Goal: Find specific page/section: Find specific page/section

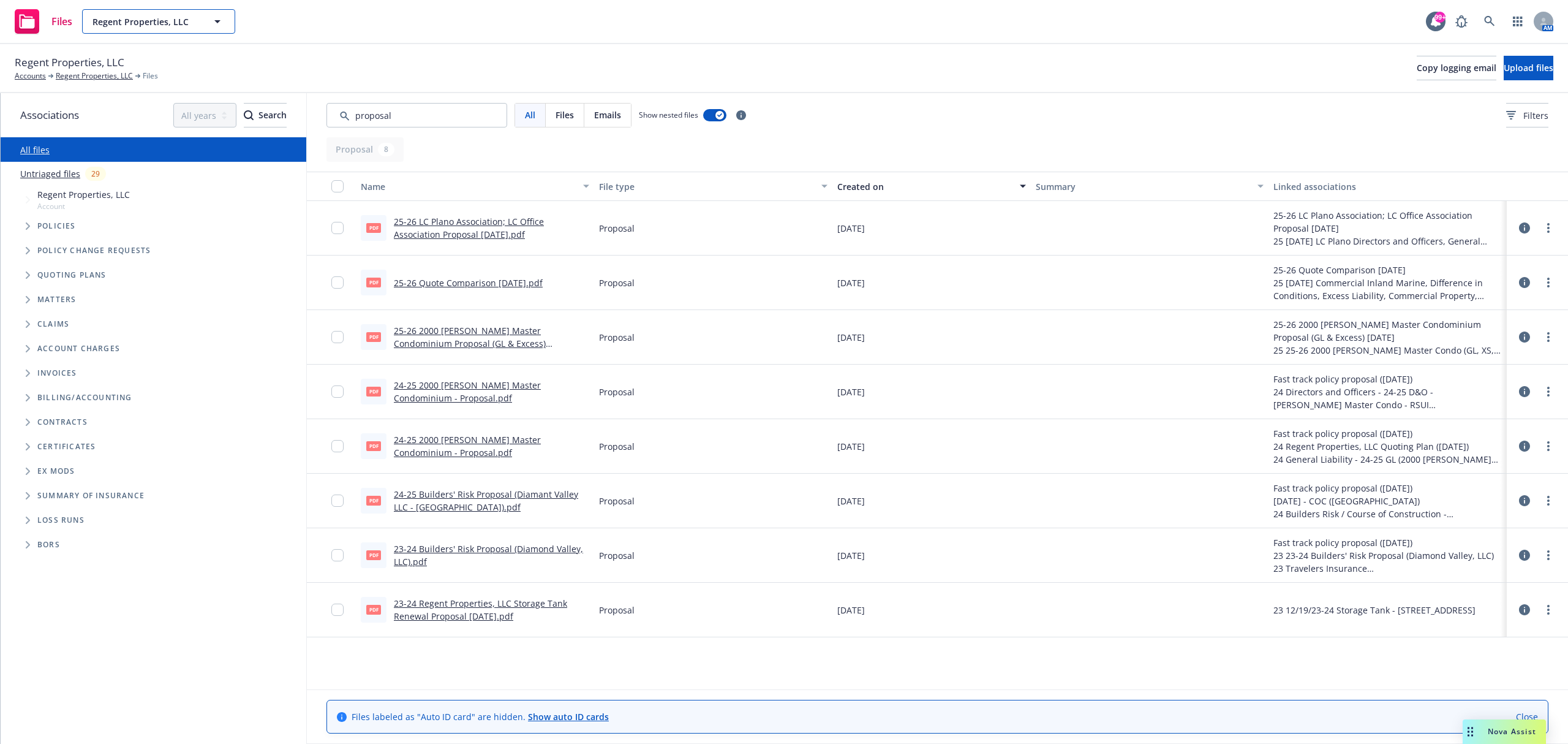
click at [145, 22] on span "Regent Properties, LLC" at bounding box center [146, 22] width 106 height 13
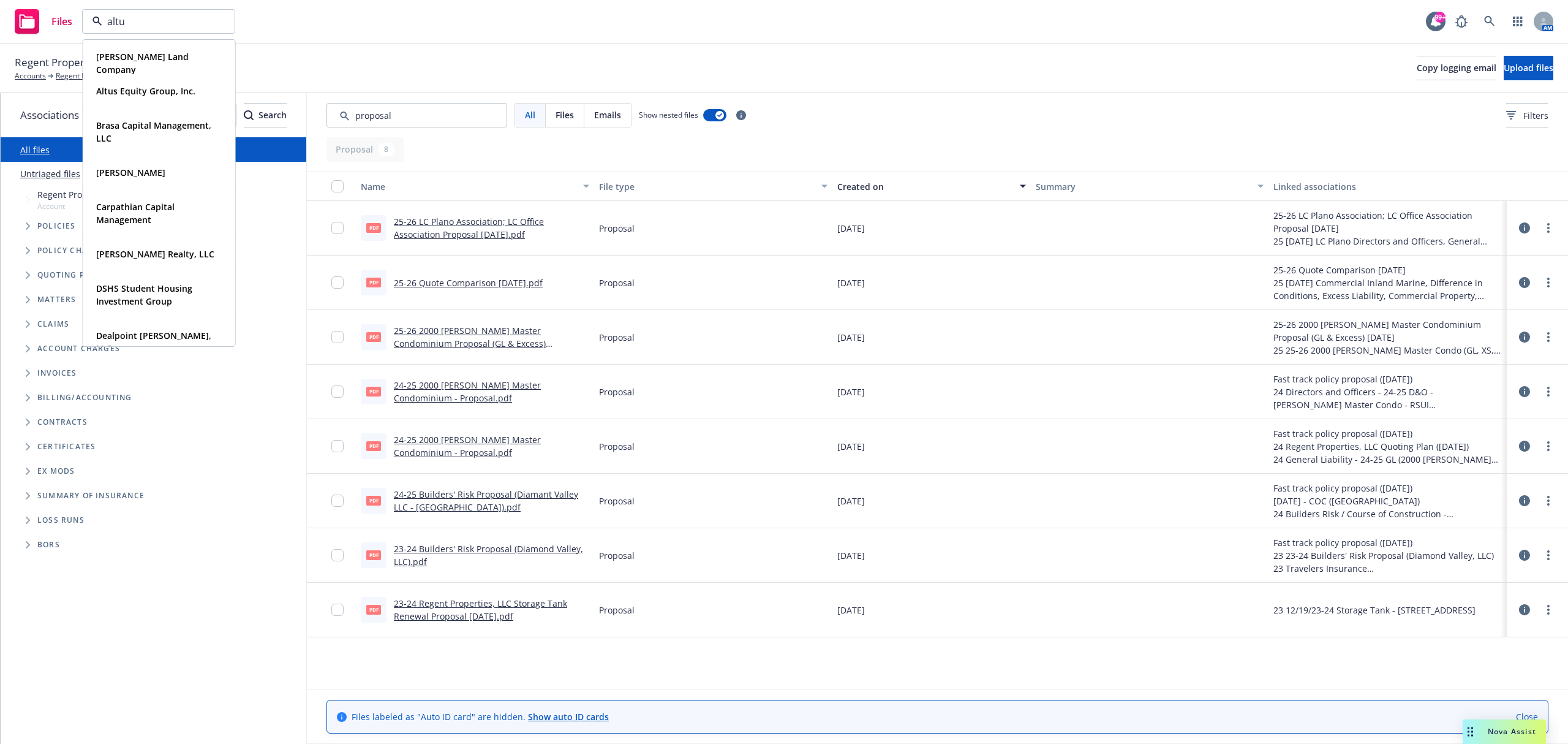
type input "altus"
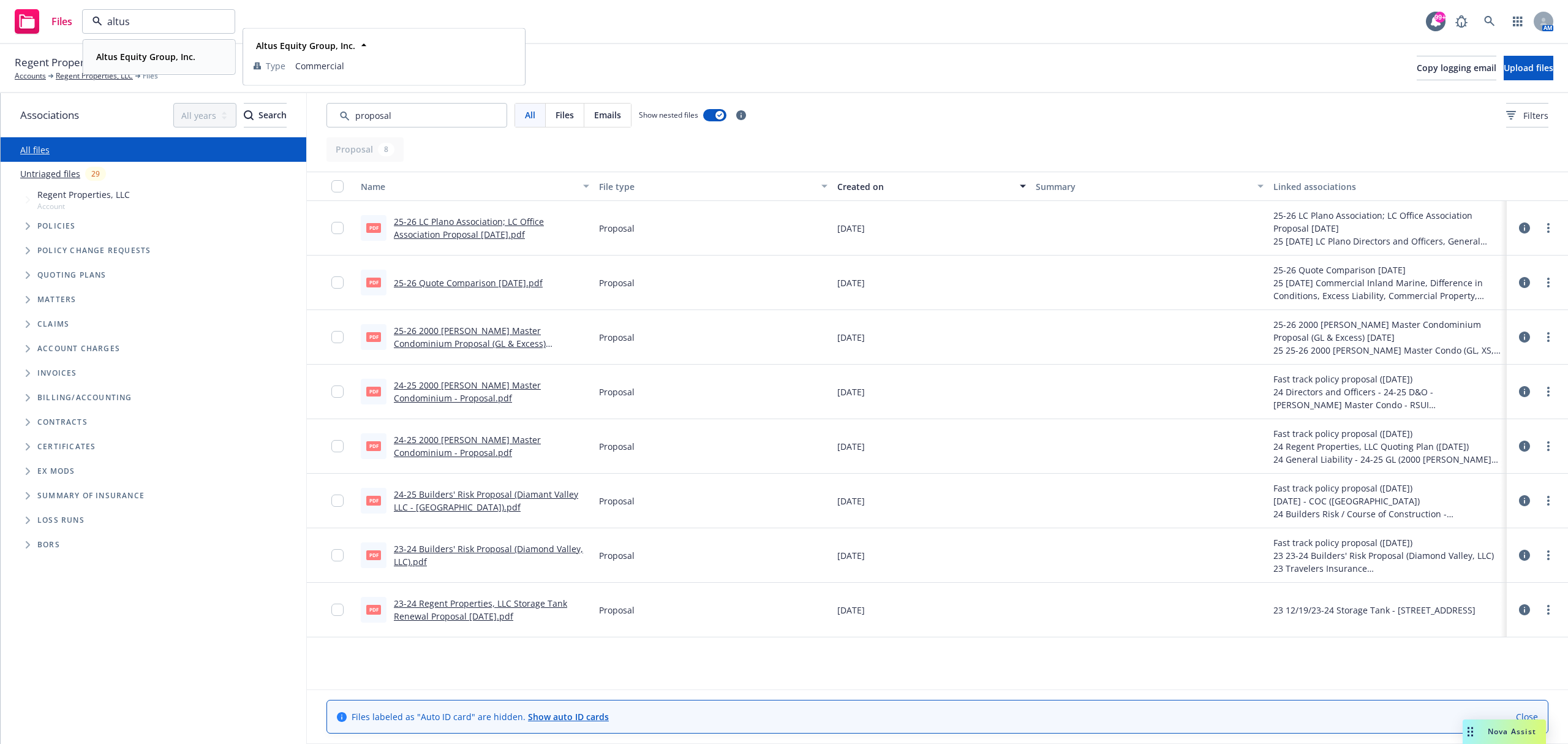
click at [177, 64] on div "Altus Equity Group, Inc." at bounding box center [144, 57] width 107 height 18
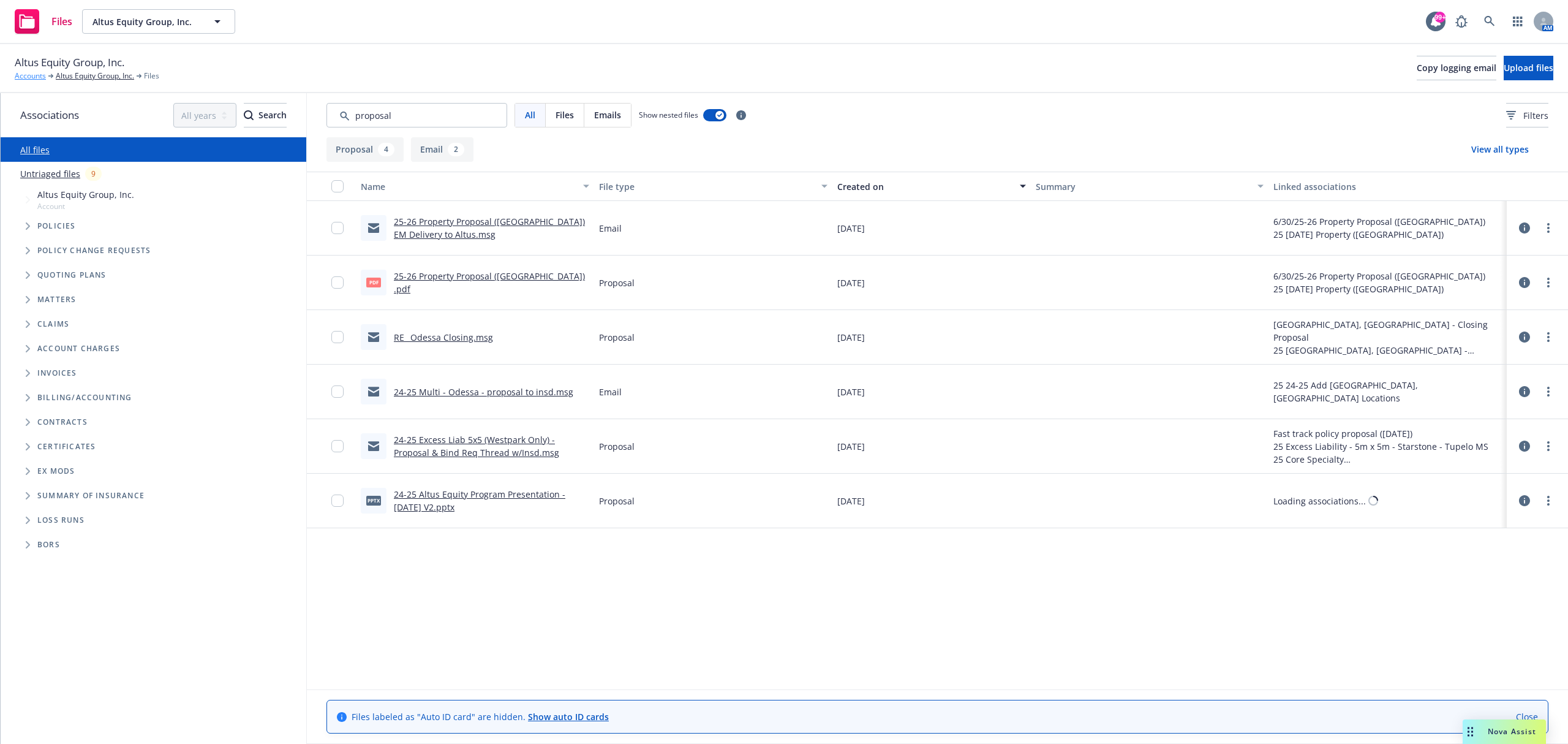
click at [32, 79] on link "Accounts" at bounding box center [30, 75] width 31 height 11
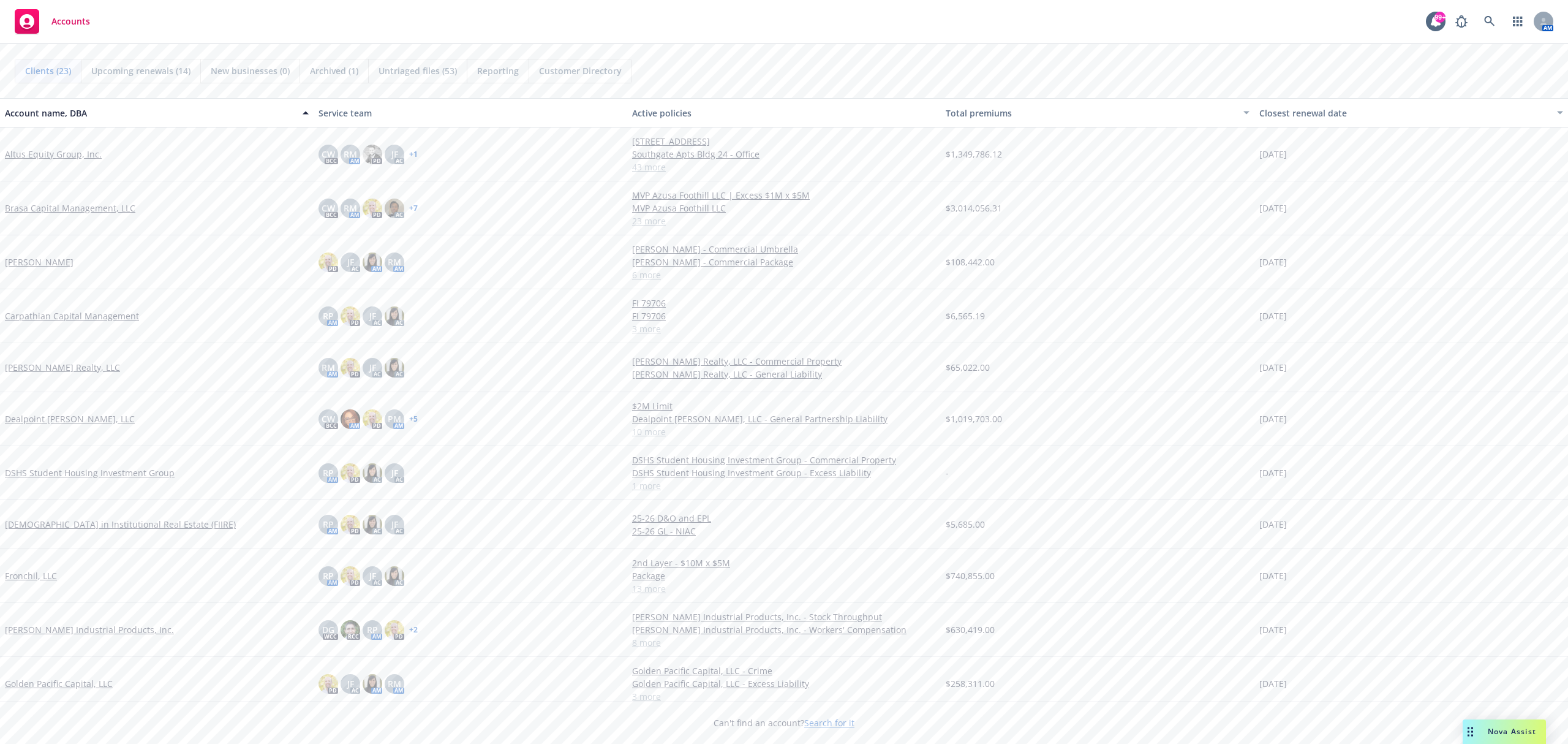
click at [63, 155] on link "Altus Equity Group, Inc." at bounding box center [53, 154] width 96 height 13
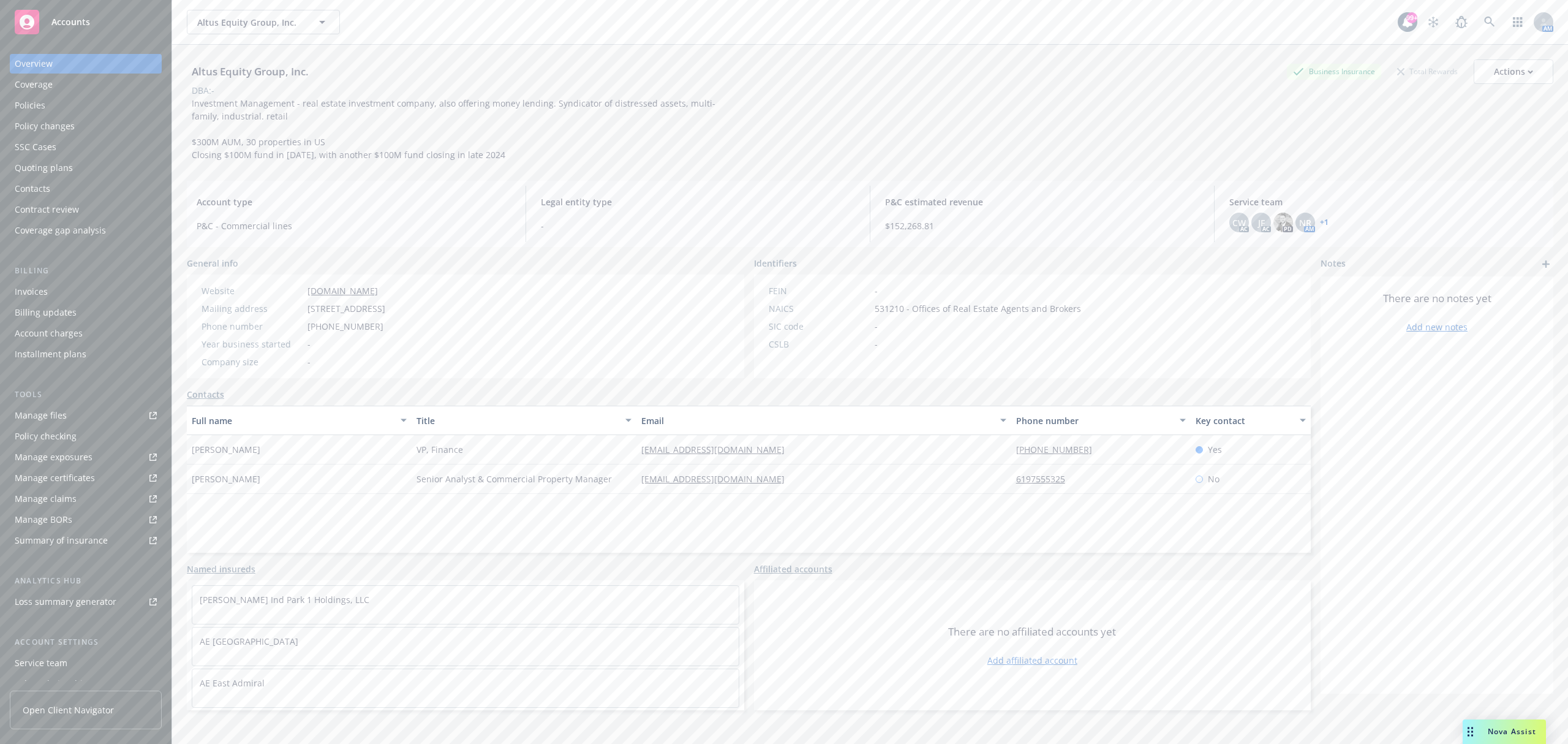
click at [77, 289] on div "Invoices" at bounding box center [86, 291] width 142 height 20
